Goal: Use online tool/utility: Utilize a website feature to perform a specific function

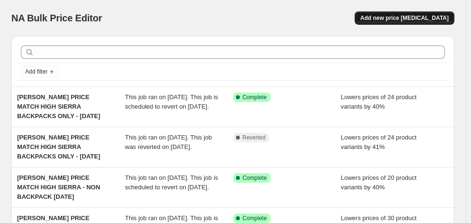
click at [405, 18] on span "Add new price [MEDICAL_DATA]" at bounding box center [405, 18] width 88 height 8
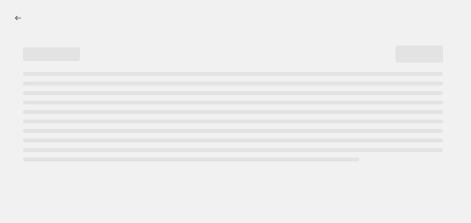
select select "percentage"
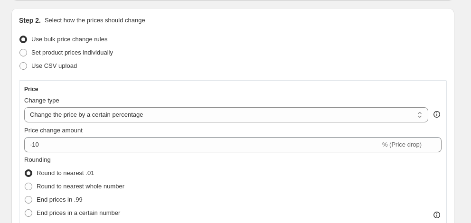
scroll to position [95, 0]
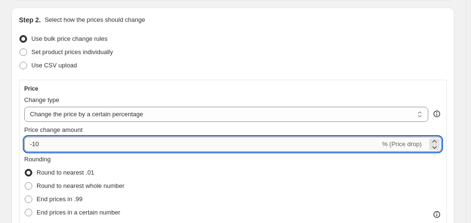
click at [91, 152] on input "-10" at bounding box center [202, 144] width 356 height 15
type input "-1"
type input "-40"
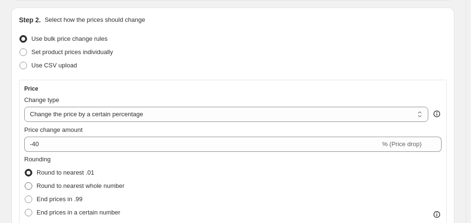
click at [104, 190] on span "Round to nearest whole number" at bounding box center [81, 185] width 88 height 7
click at [25, 183] on input "Round to nearest whole number" at bounding box center [25, 182] width 0 height 0
radio input "true"
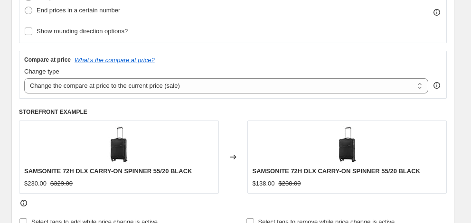
scroll to position [333, 0]
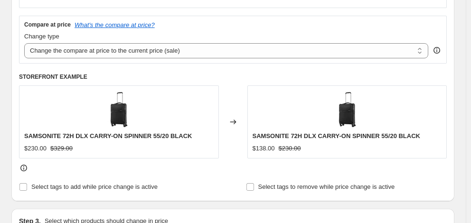
radio input "true"
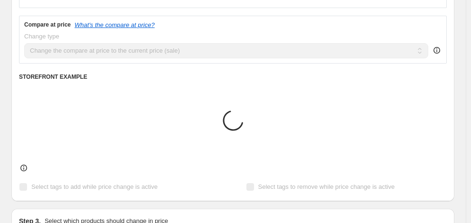
scroll to position [380, 0]
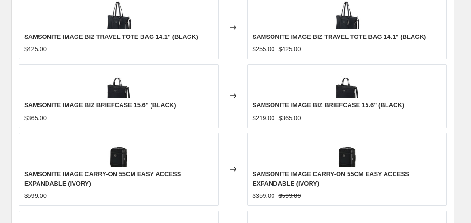
scroll to position [764, 0]
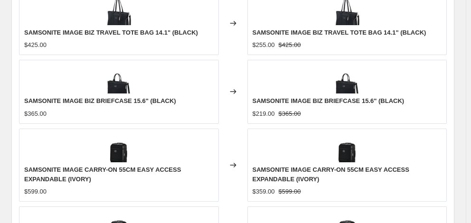
checkbox input "true"
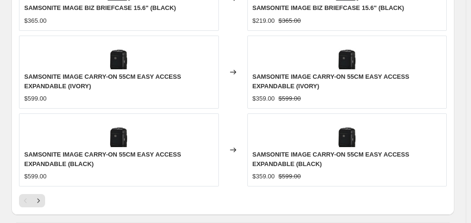
scroll to position [907, 0]
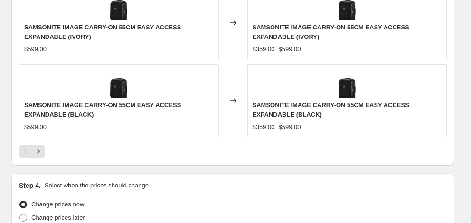
type input "10/13/2025"
type input "06:00"
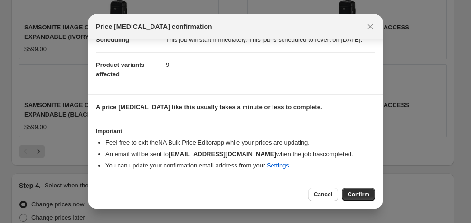
scroll to position [96, 0]
click at [364, 191] on span "Confirm" at bounding box center [359, 195] width 22 height 8
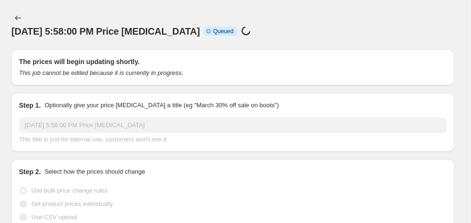
scroll to position [907, 0]
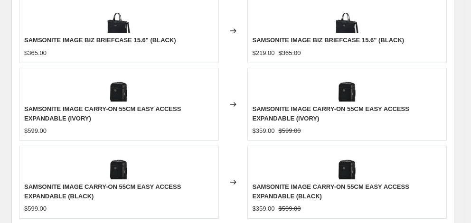
select select "percentage"
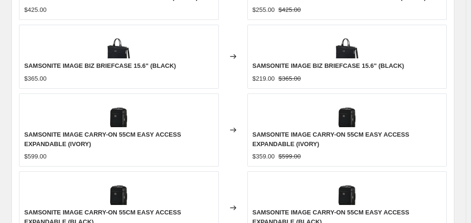
scroll to position [0, 0]
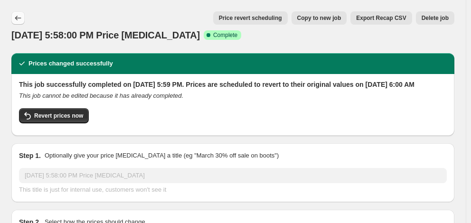
click at [22, 19] on icon "Price change jobs" at bounding box center [18, 18] width 10 height 10
